Goal: Answer question/provide support: Share knowledge or assist other users

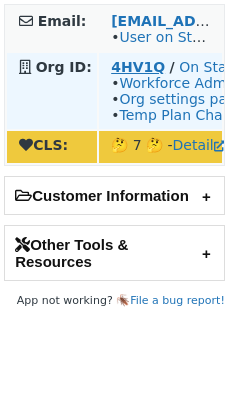
click at [124, 64] on strong "4HV1Q" at bounding box center [138, 67] width 54 height 16
